Goal: Task Accomplishment & Management: Complete application form

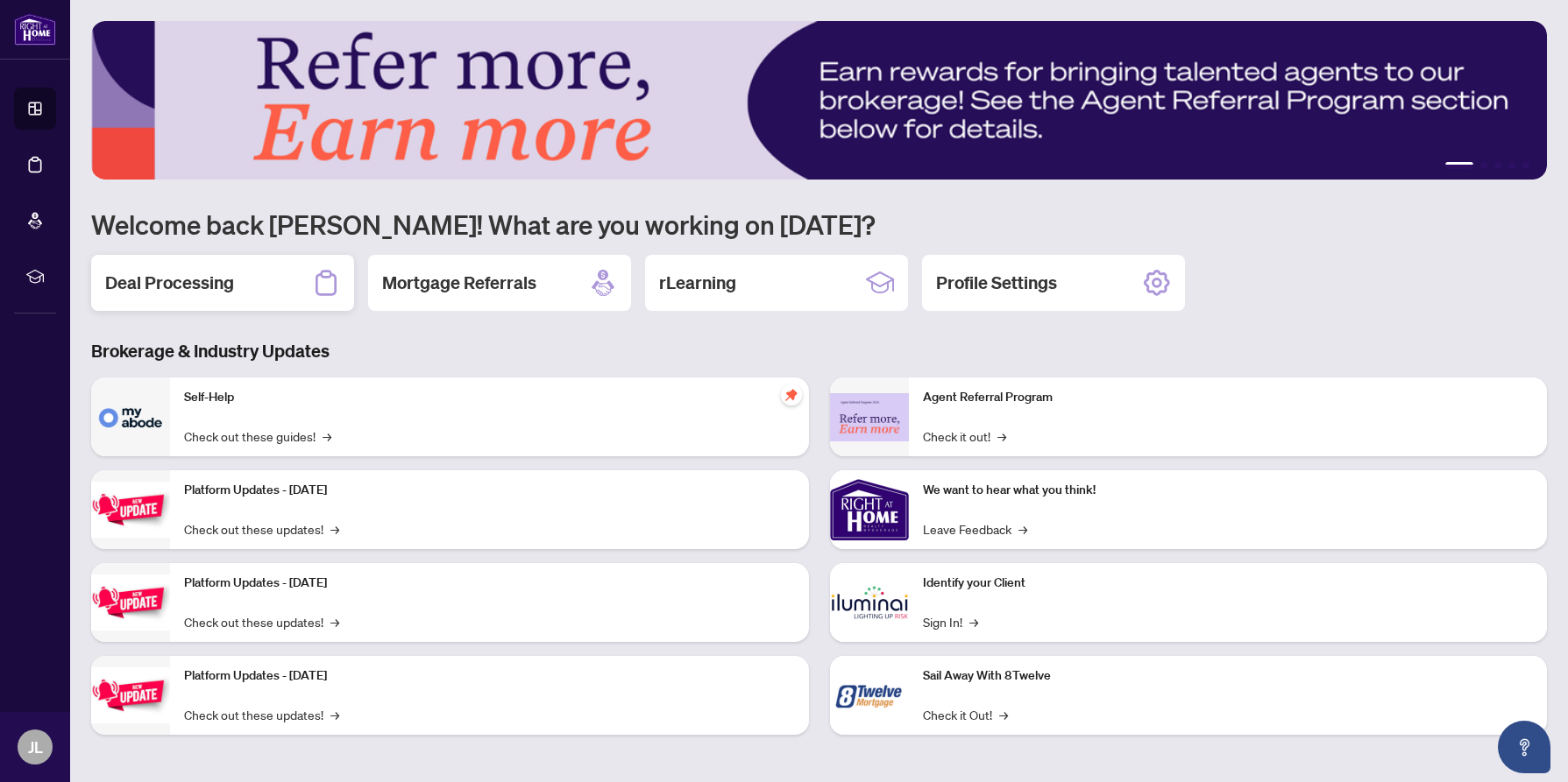
click at [194, 284] on h2 "Deal Processing" at bounding box center [169, 283] width 129 height 25
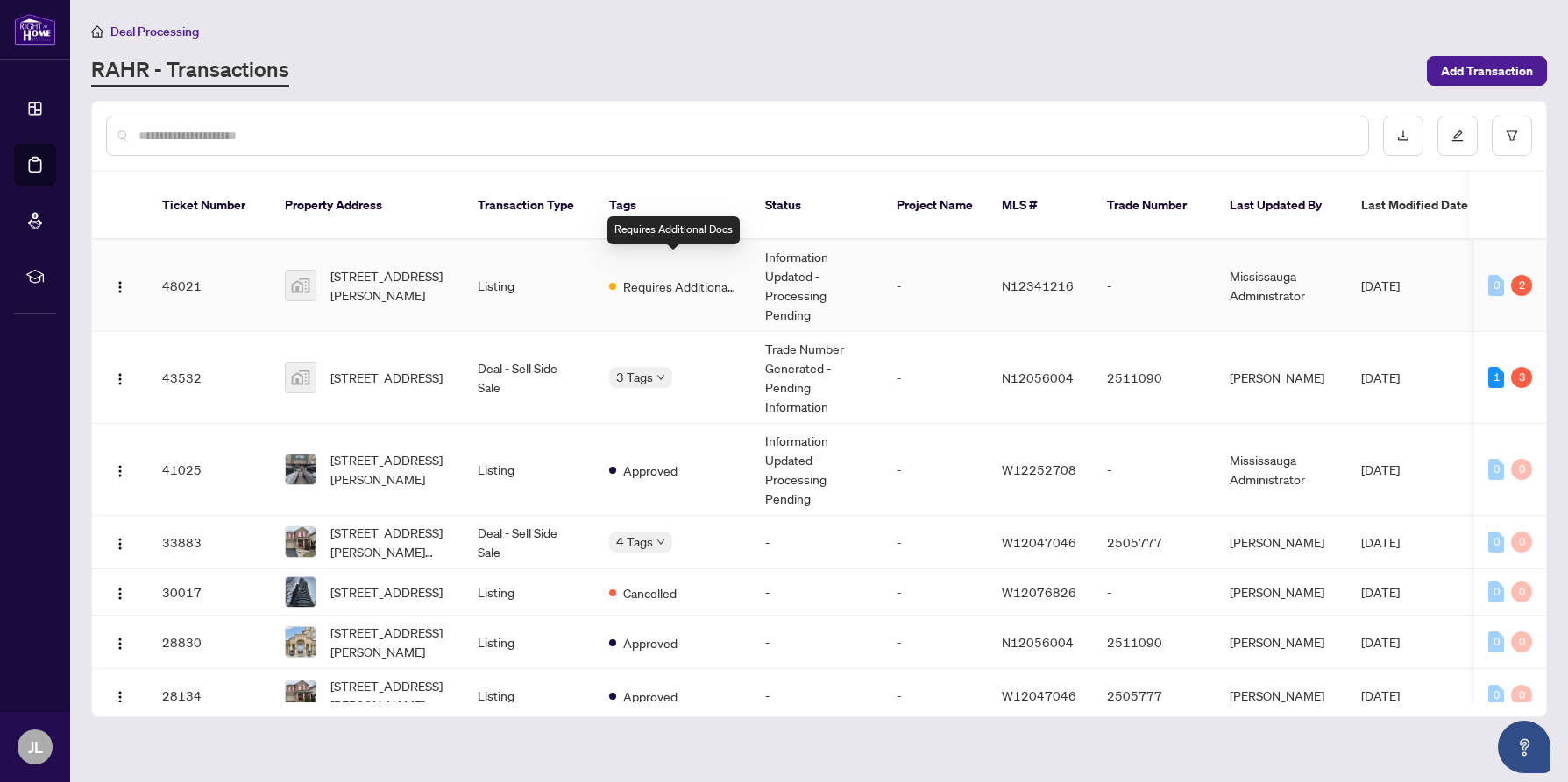
click at [676, 276] on span "Requires Additional Docs" at bounding box center [680, 286] width 114 height 19
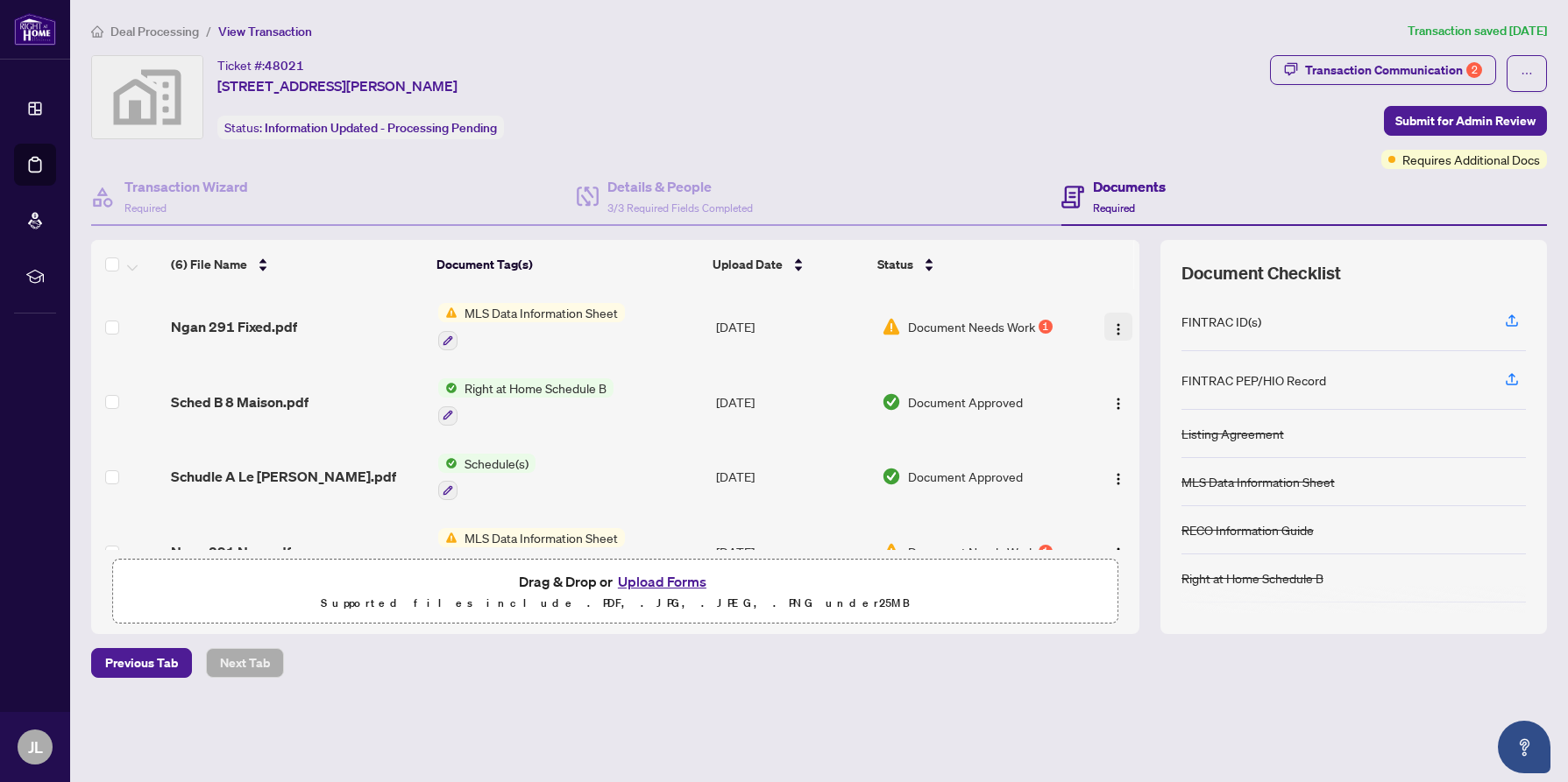
click at [1113, 324] on img "button" at bounding box center [1118, 328] width 14 height 14
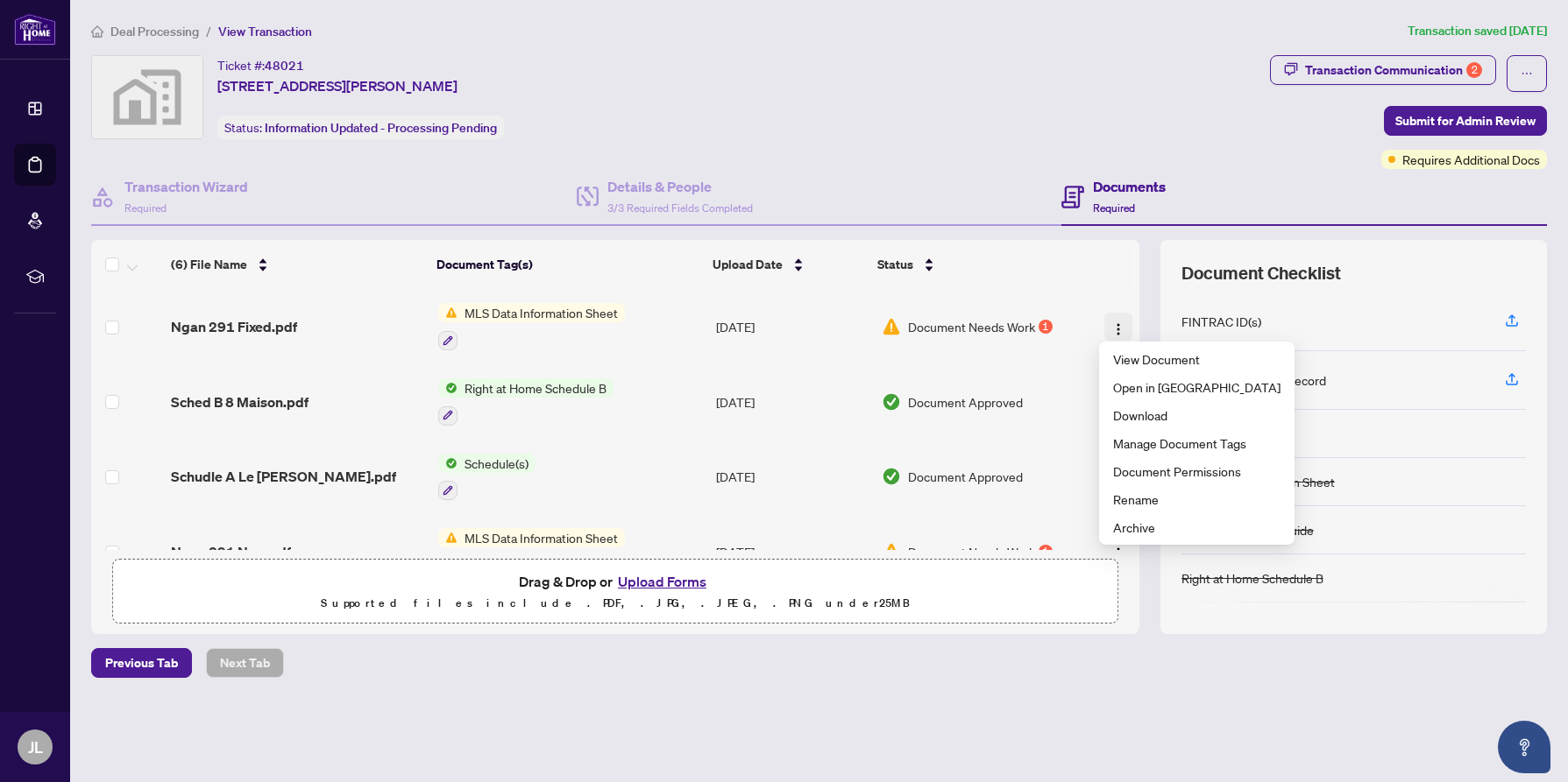
click at [1112, 324] on img "button" at bounding box center [1118, 328] width 14 height 14
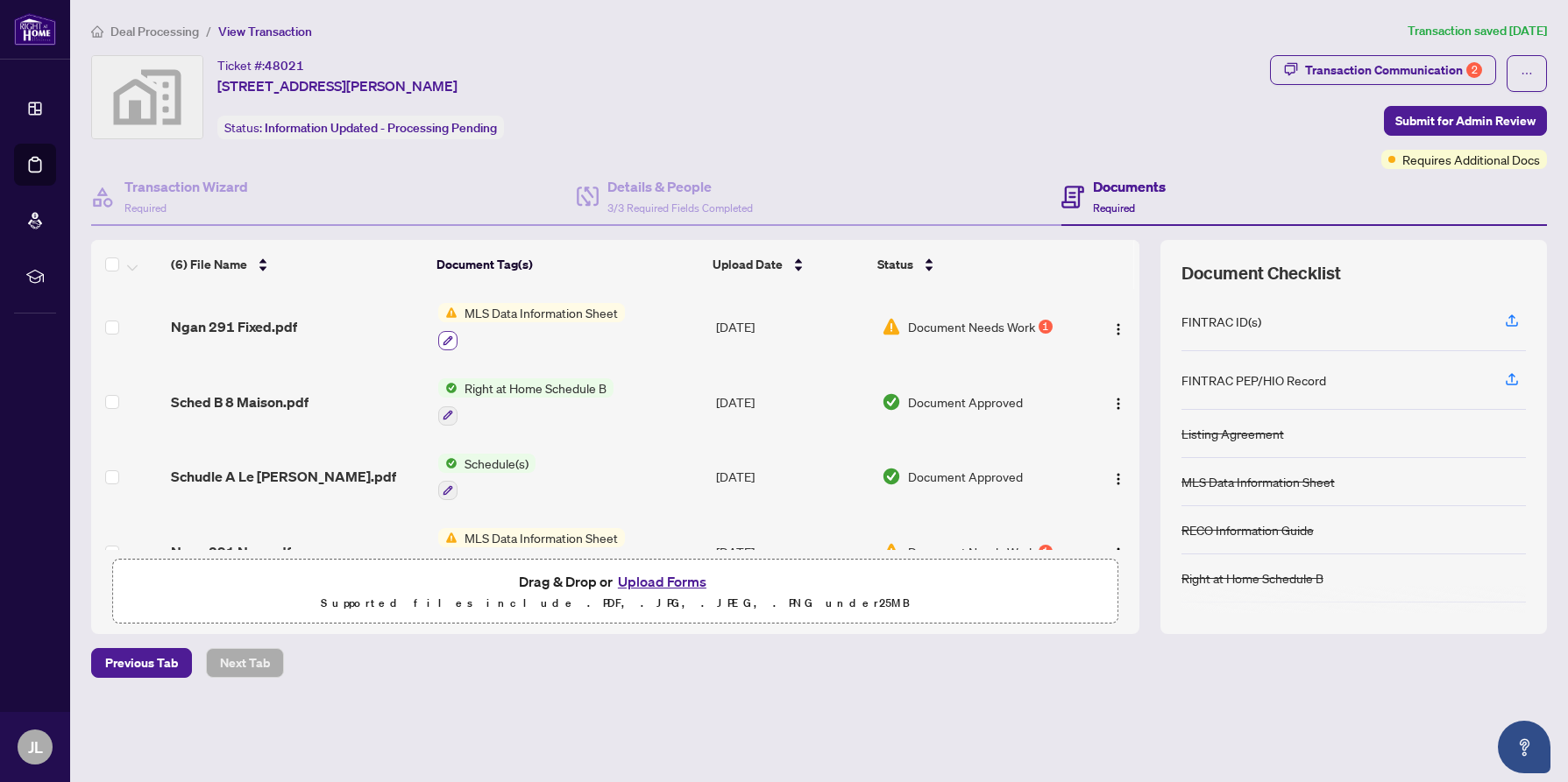
click at [447, 338] on icon "button" at bounding box center [448, 341] width 11 height 11
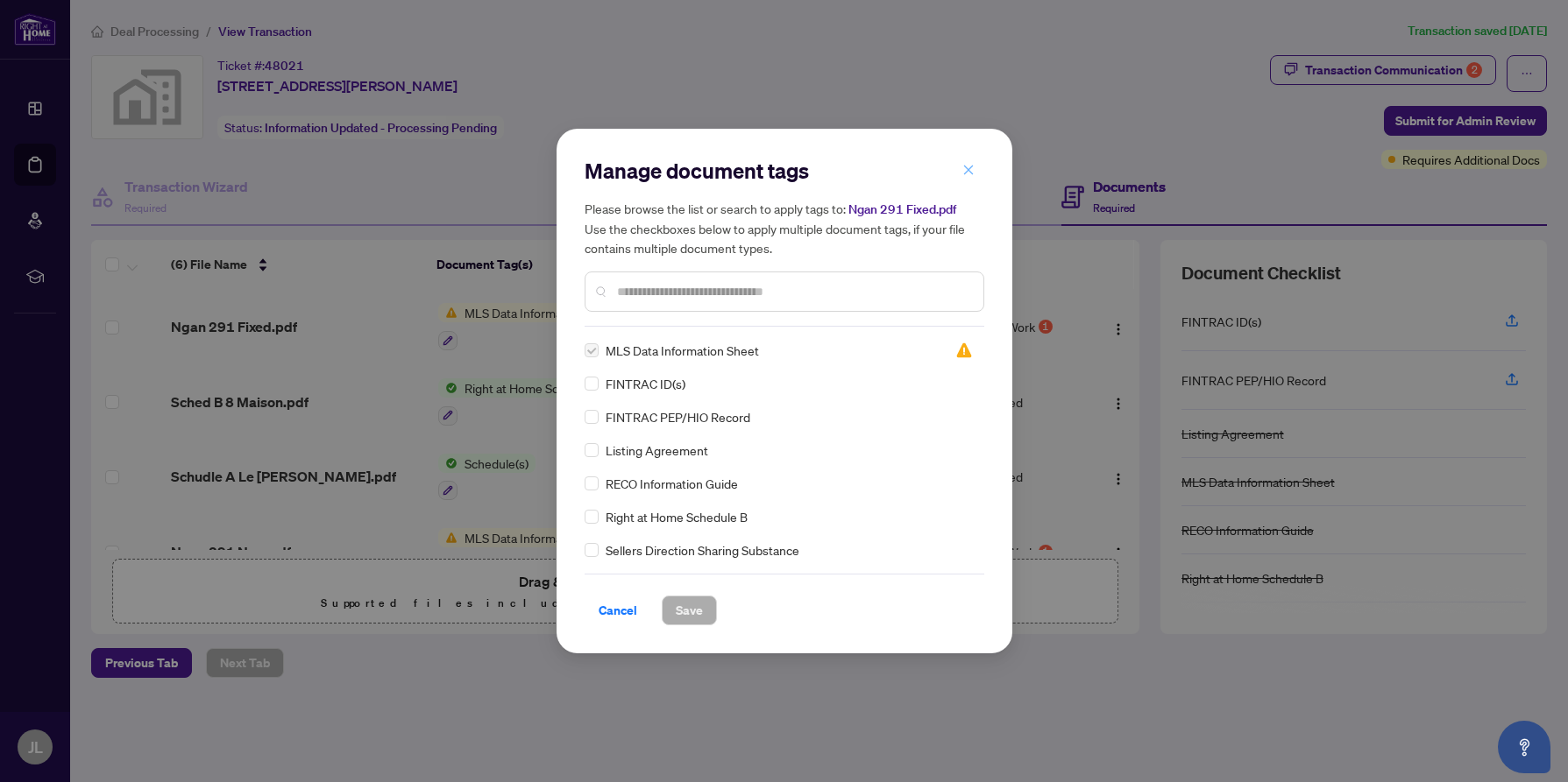
click at [967, 168] on icon "close" at bounding box center [967, 170] width 10 height 10
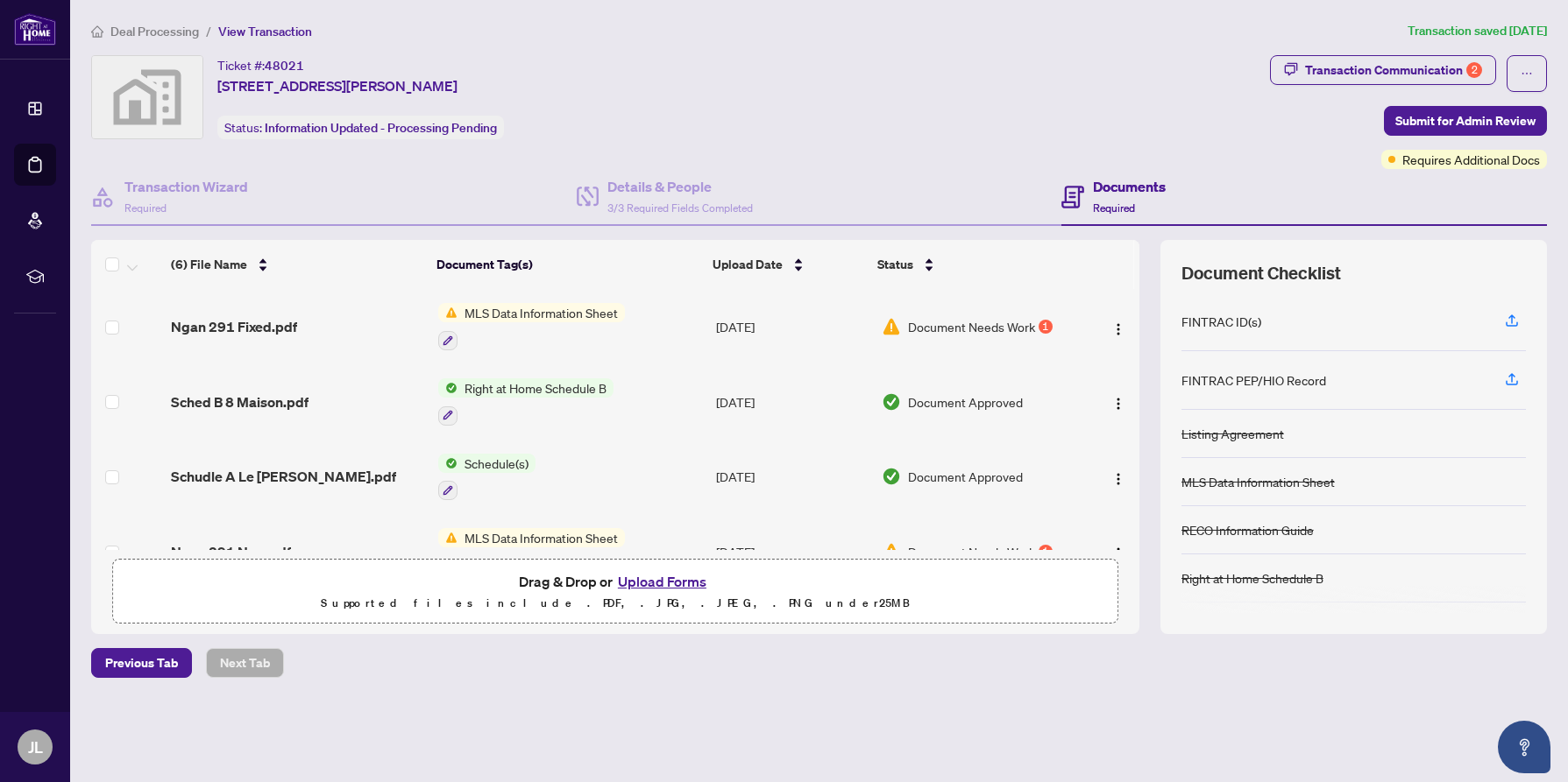
click at [646, 576] on button "Upload Forms" at bounding box center [662, 581] width 99 height 23
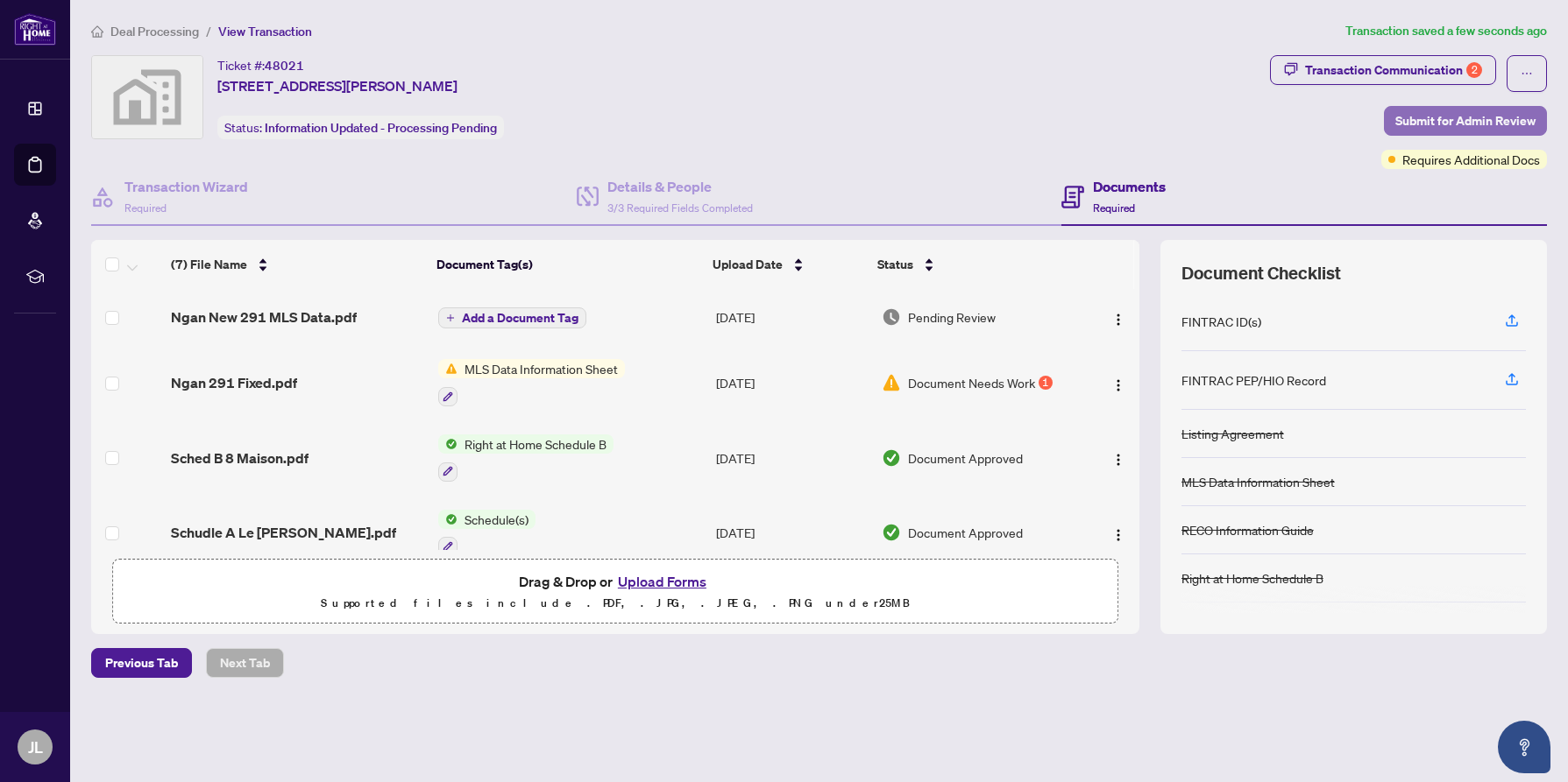
click at [1459, 118] on span "Submit for Admin Review" at bounding box center [1466, 120] width 141 height 28
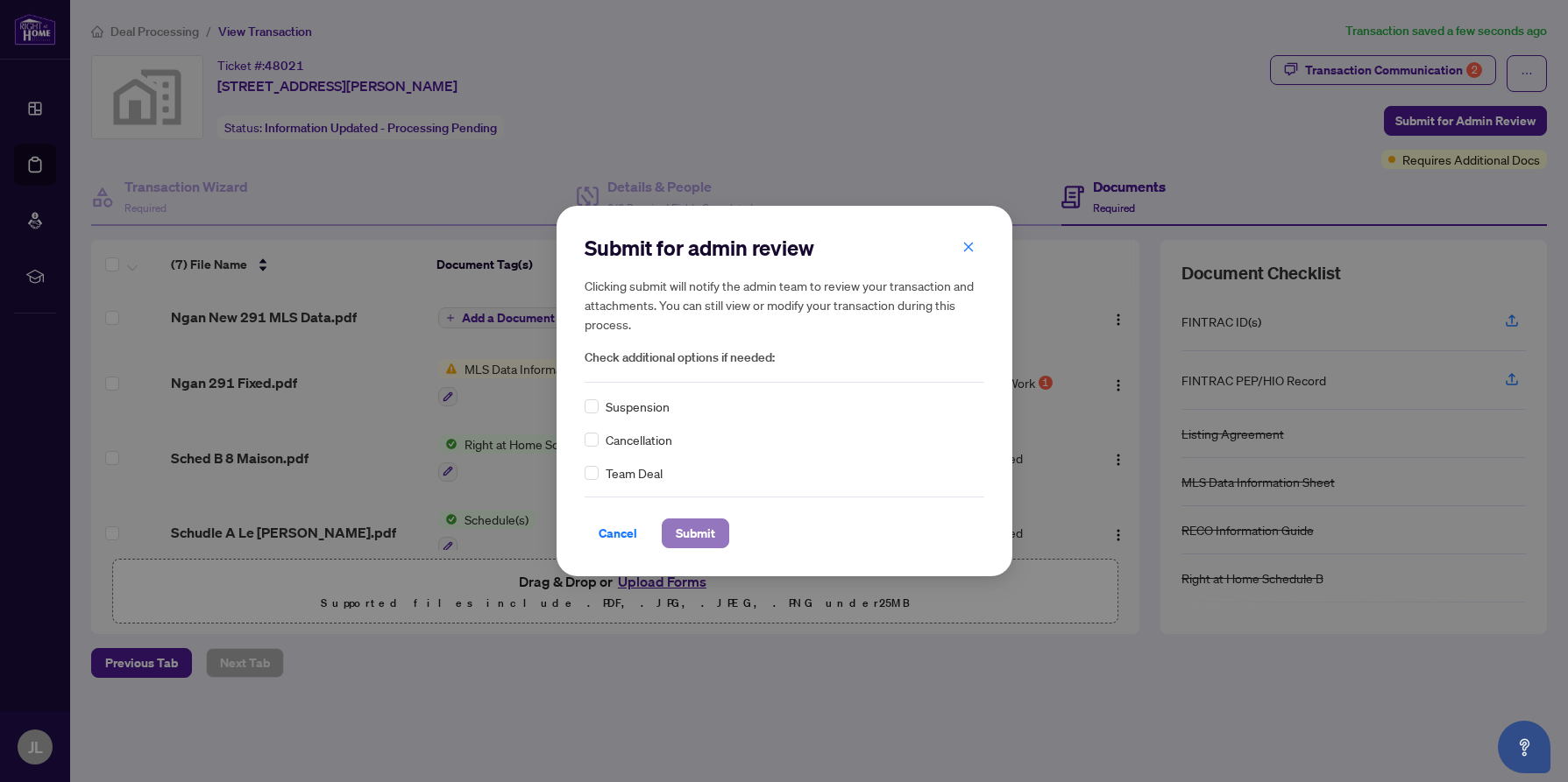
click at [697, 530] on span "Submit" at bounding box center [695, 533] width 39 height 28
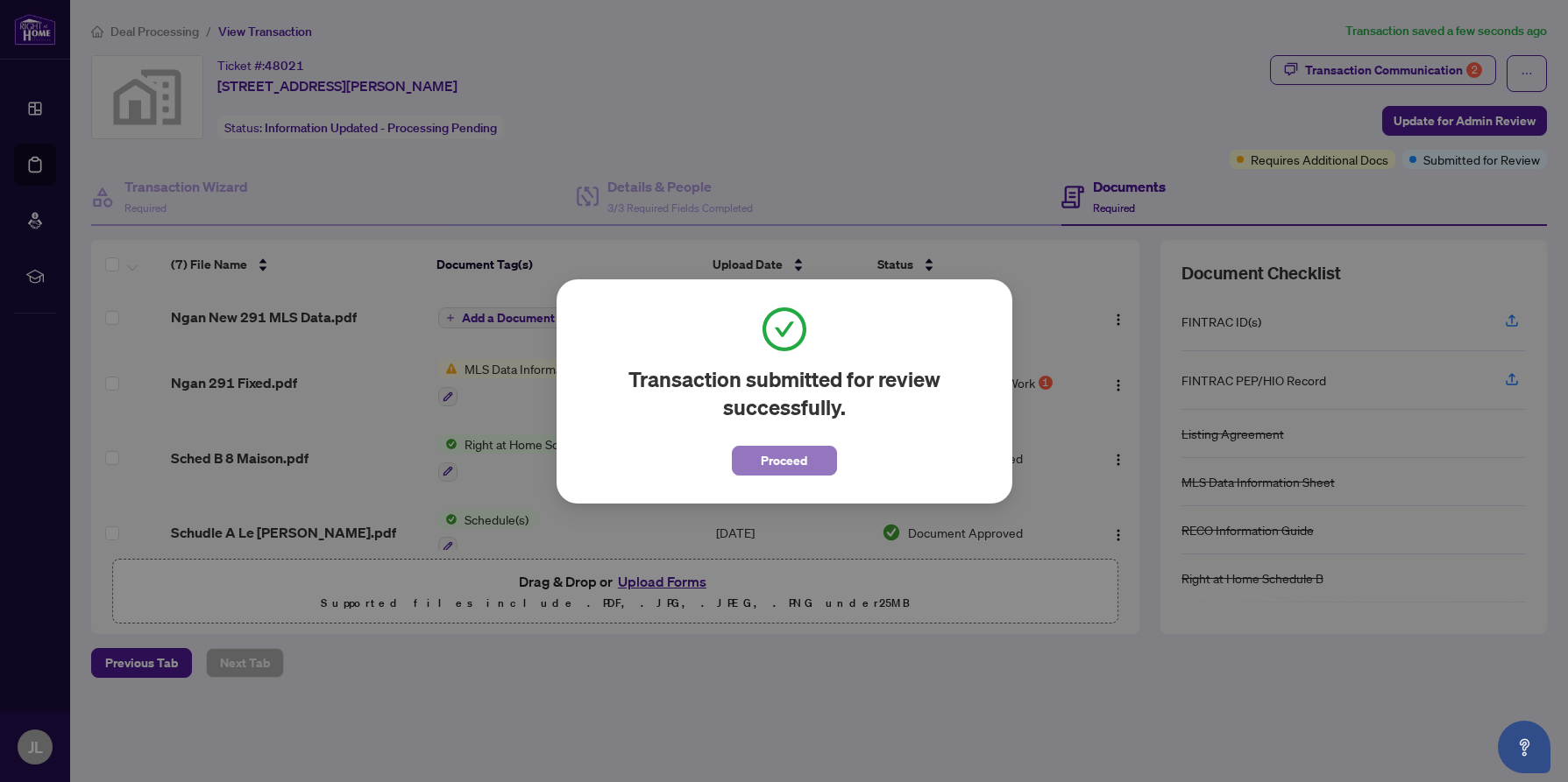
click at [779, 462] on span "Proceed" at bounding box center [783, 461] width 47 height 28
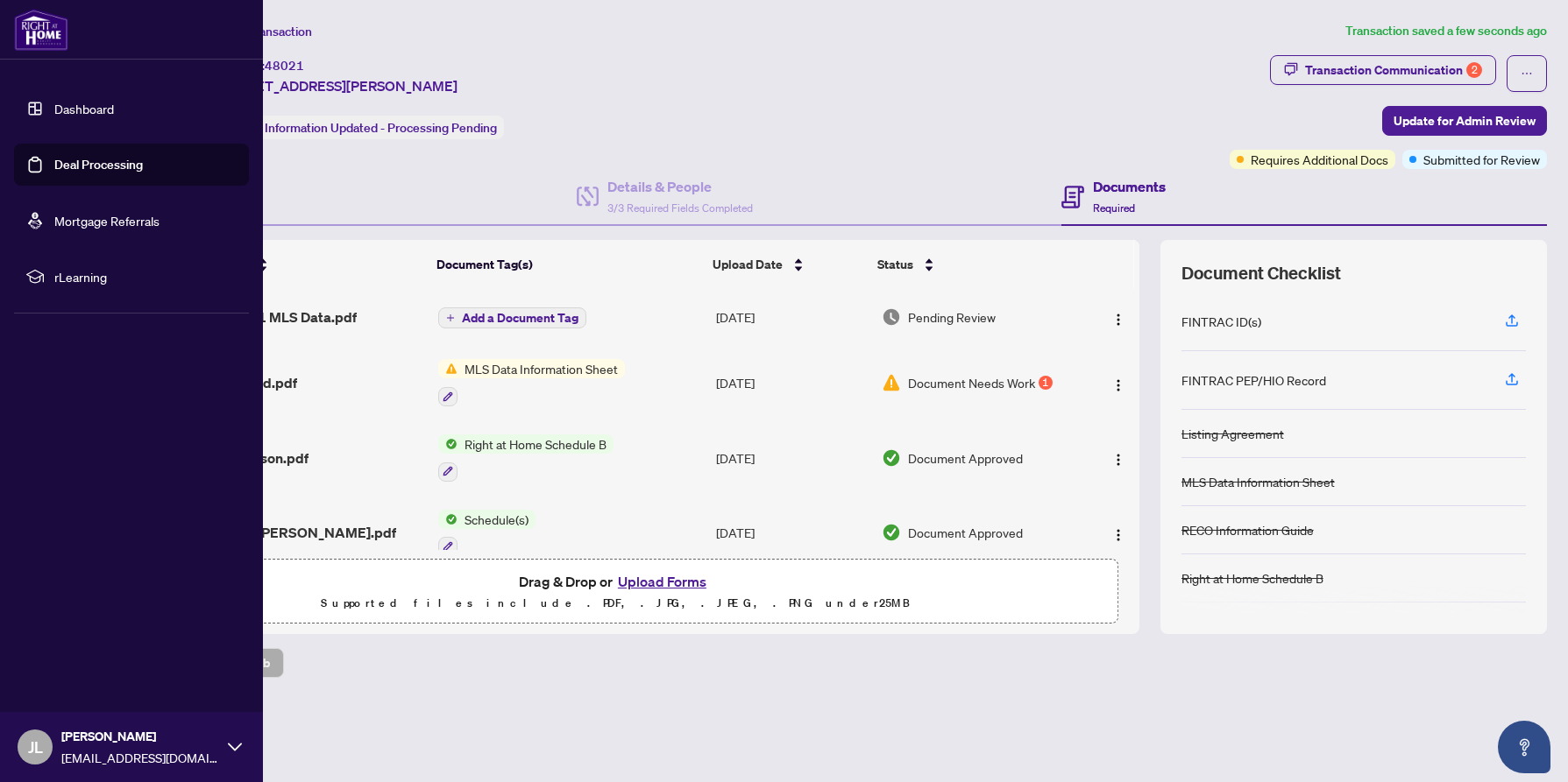
click at [230, 747] on icon at bounding box center [235, 746] width 14 height 14
click at [59, 643] on span "Logout" at bounding box center [70, 642] width 39 height 28
